Goal: Task Accomplishment & Management: Manage account settings

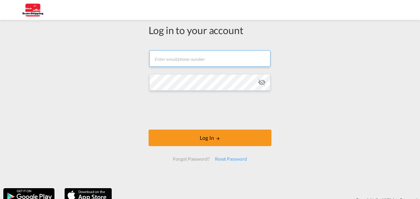
type input "[EMAIL_ADDRESS][DOMAIN_NAME]"
click at [261, 81] on md-icon "icon-eye-off" at bounding box center [262, 82] width 8 height 8
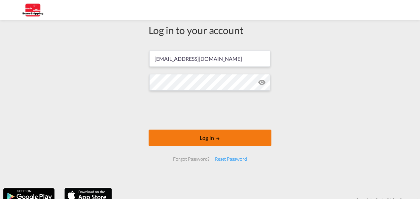
click at [218, 138] on button "Log In" at bounding box center [210, 137] width 123 height 17
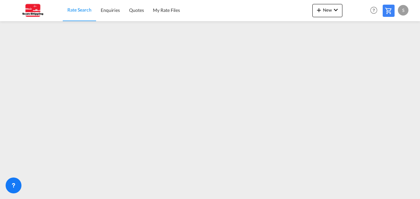
click at [405, 8] on div "S" at bounding box center [403, 10] width 11 height 11
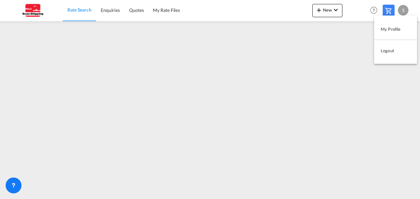
click at [385, 50] on button "Logout" at bounding box center [395, 50] width 43 height 13
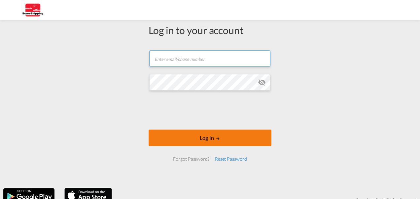
type input "[EMAIL_ADDRESS][DOMAIN_NAME]"
click at [200, 136] on button "Log In" at bounding box center [210, 137] width 123 height 17
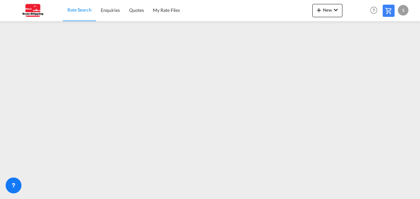
click at [403, 9] on div "S" at bounding box center [403, 10] width 11 height 11
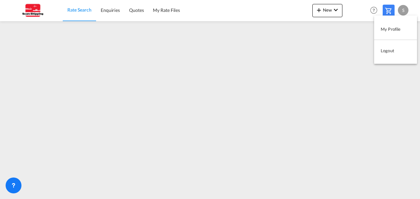
click at [393, 49] on button "Logout" at bounding box center [395, 50] width 43 height 13
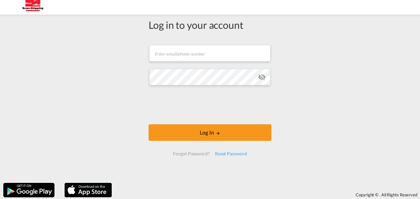
scroll to position [13, 0]
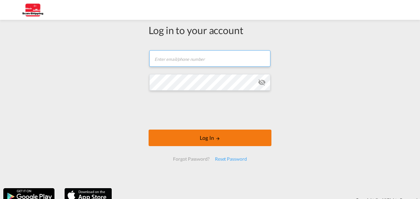
type input "[EMAIL_ADDRESS][DOMAIN_NAME]"
click at [210, 137] on button "Log In" at bounding box center [210, 137] width 123 height 17
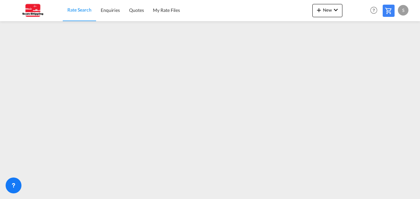
click at [403, 10] on div "S" at bounding box center [403, 10] width 11 height 11
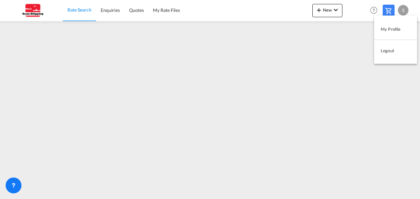
click at [390, 49] on button "Logout" at bounding box center [395, 50] width 43 height 13
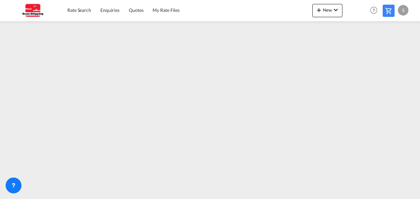
type input "[EMAIL_ADDRESS][DOMAIN_NAME]"
